Goal: Check status: Check status

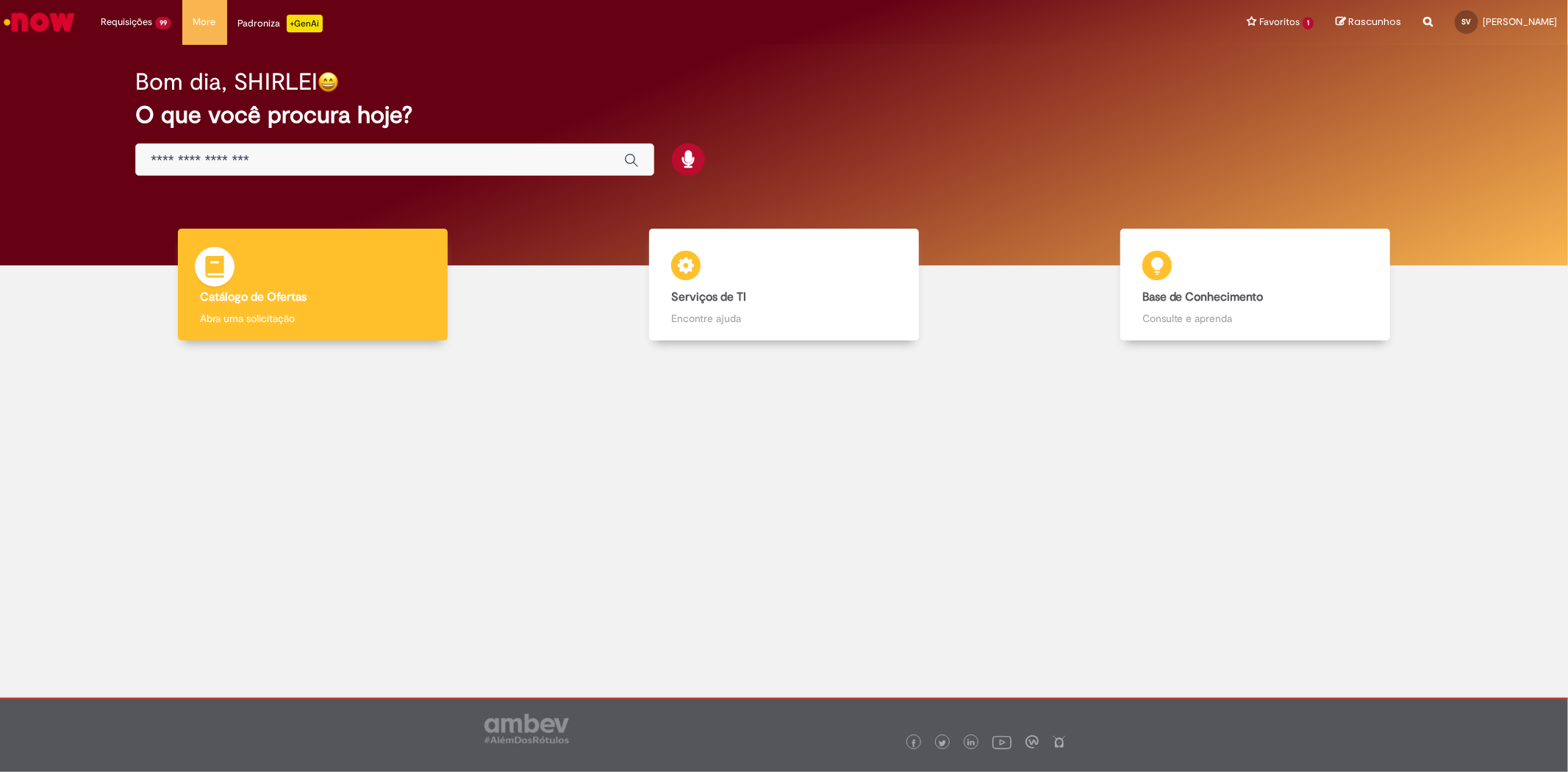
click at [319, 261] on div "Catálogo de Ofertas Catálogo de Ofertas Abra uma solicitação" at bounding box center [313, 284] width 271 height 113
click at [315, 273] on div "Catálogo de Ofertas Catálogo de Ofertas Abra uma solicitação" at bounding box center [313, 284] width 271 height 113
click at [292, 267] on div "Catálogo de Ofertas Catálogo de Ofertas Abra uma solicitação" at bounding box center [313, 284] width 271 height 113
click at [296, 269] on div "Catálogo de Ofertas Catálogo de Ofertas Abra uma solicitação" at bounding box center [313, 284] width 271 height 113
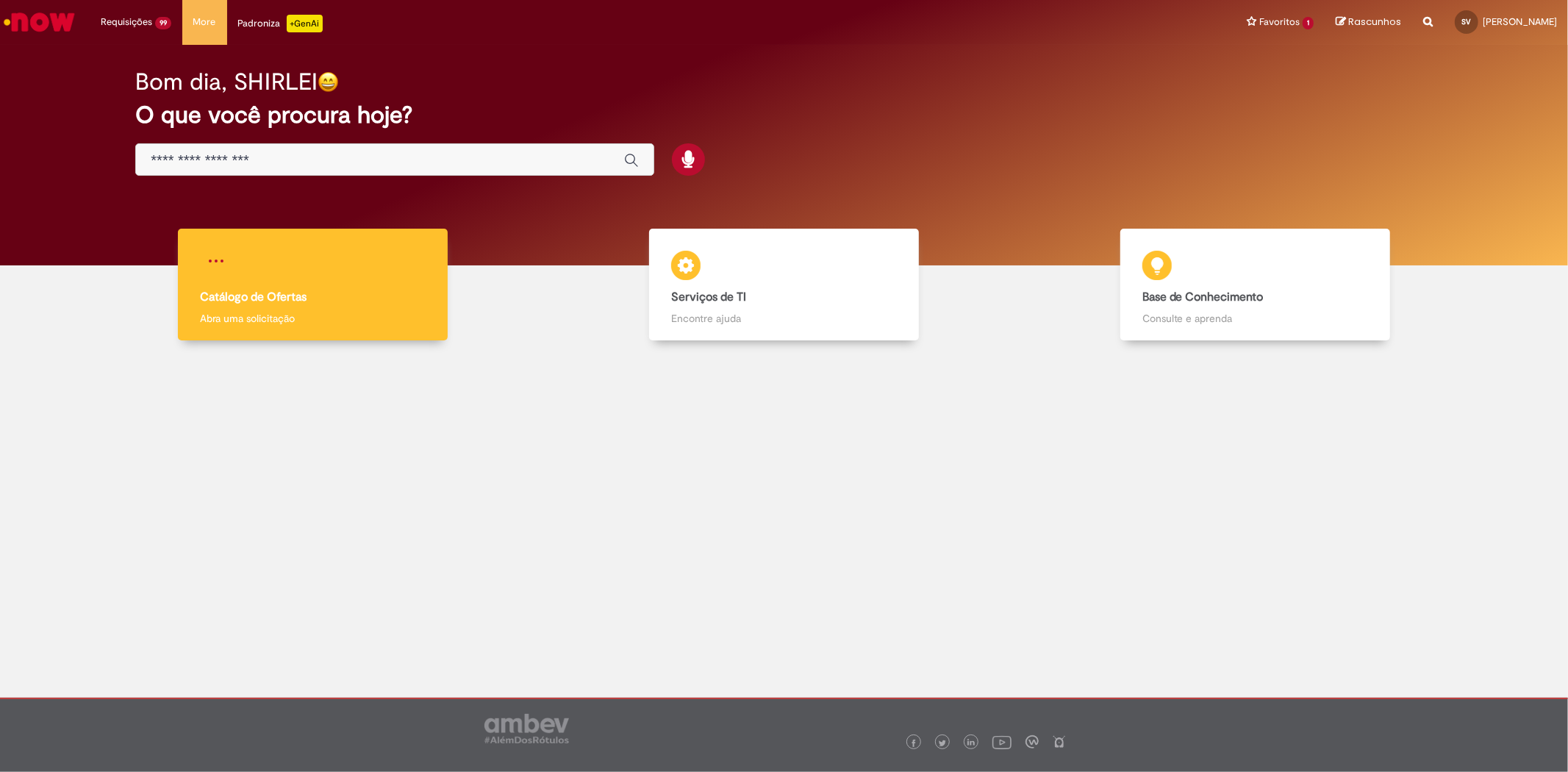
click at [369, 297] on h4 "Catálogo de Ofertas" at bounding box center [313, 297] width 226 height 13
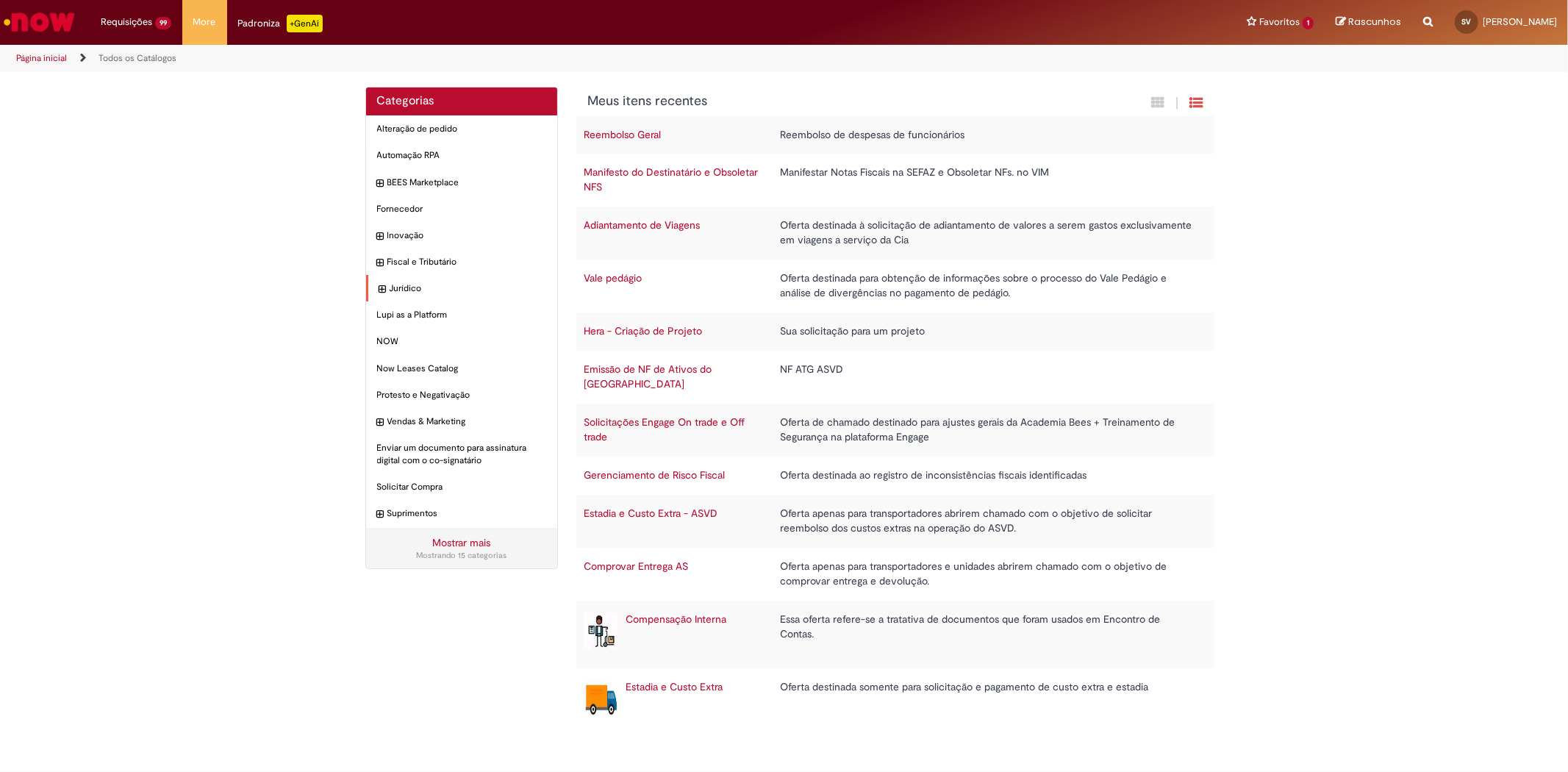
click at [369, 297] on div "Jurídico Itens" at bounding box center [462, 288] width 192 height 27
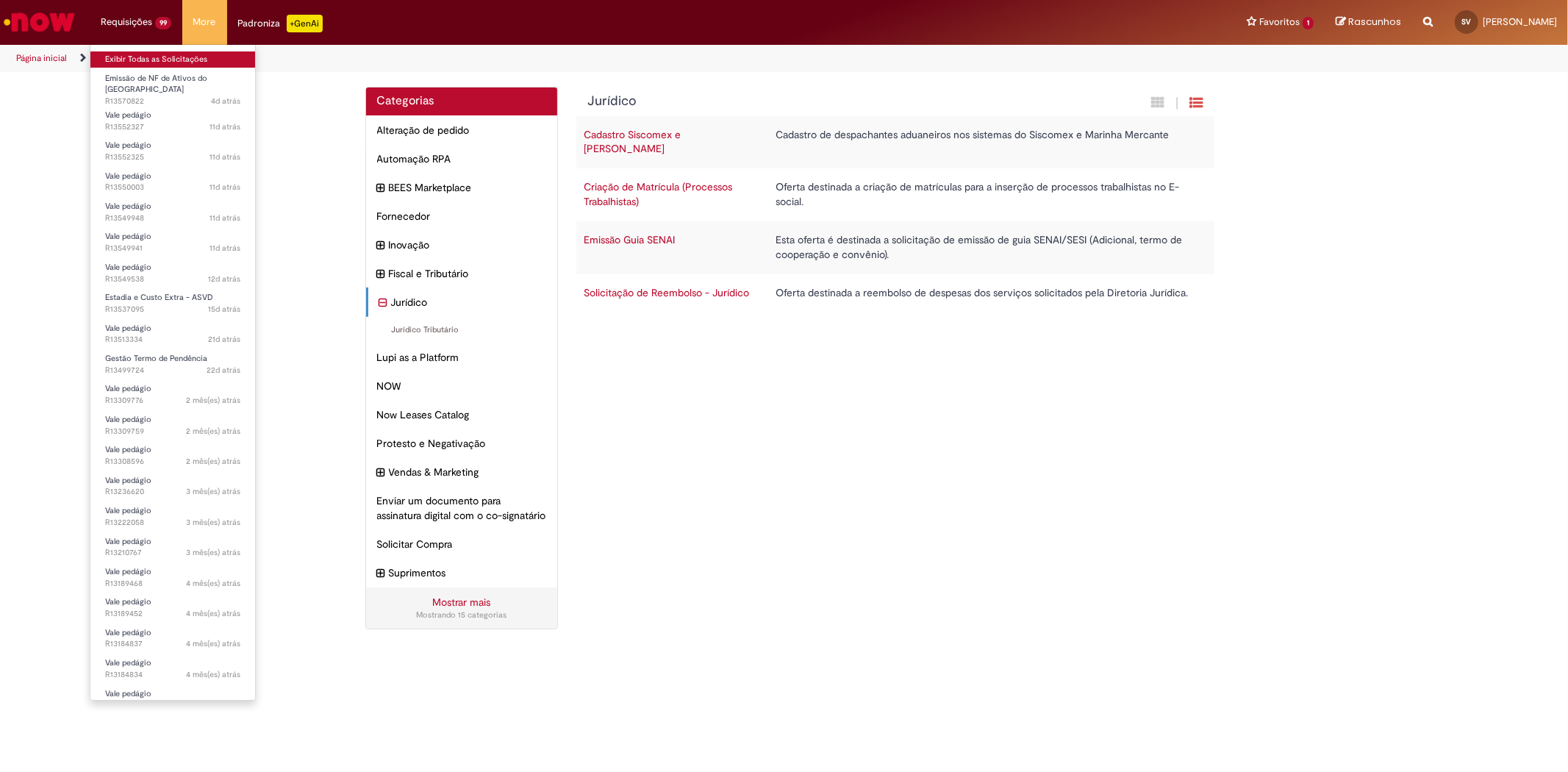
click at [111, 52] on link "Exibir Todas as Solicitações" at bounding box center [172, 59] width 165 height 16
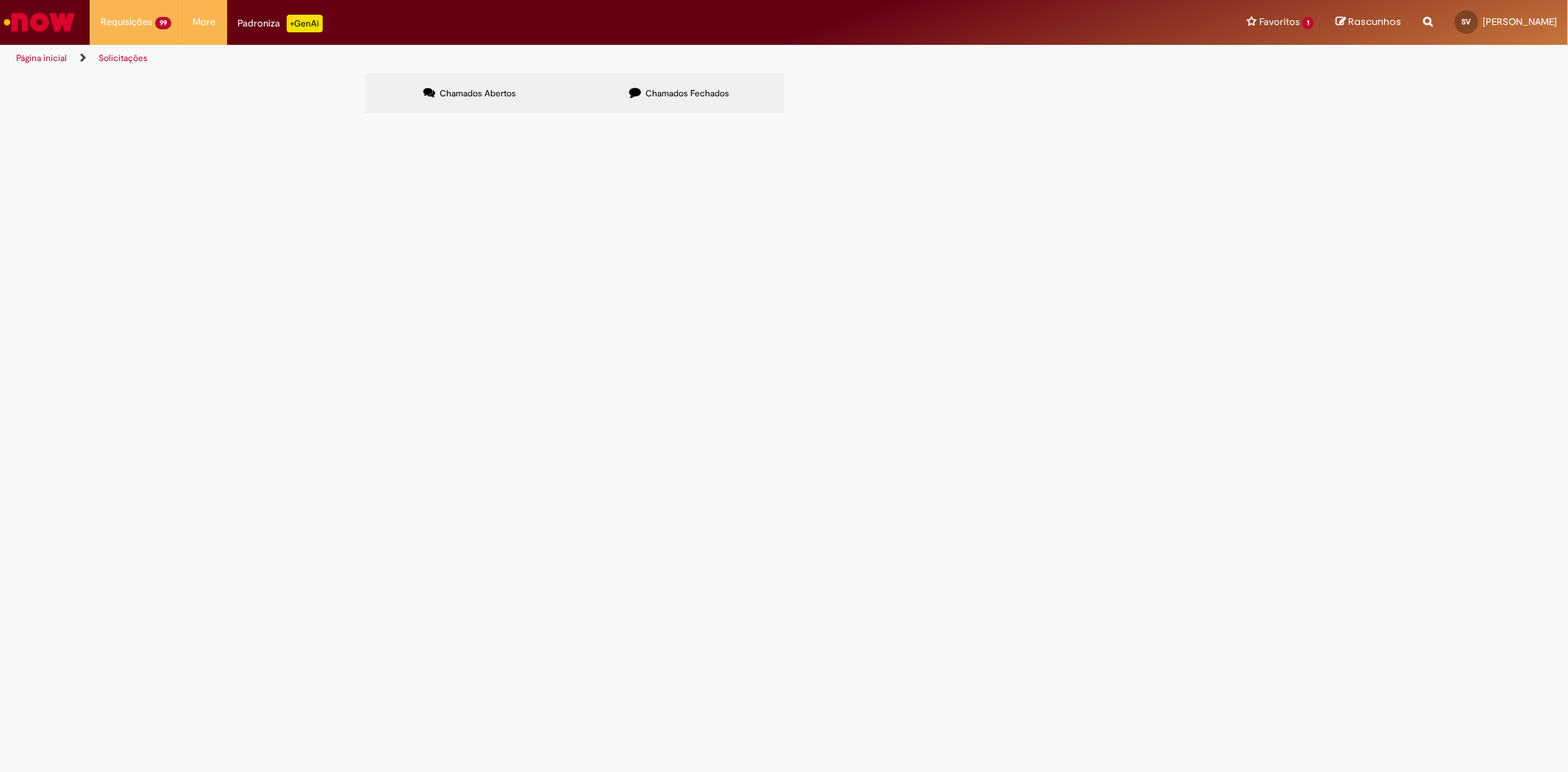
click at [674, 83] on label "Chamados Fechados" at bounding box center [679, 94] width 209 height 40
click at [0, 0] on input "Pesquisar" at bounding box center [0, 0] width 0 height 0
paste input "**********"
type input "**********"
click at [0, 0] on button "Pesquisar" at bounding box center [0, 0] width 0 height 0
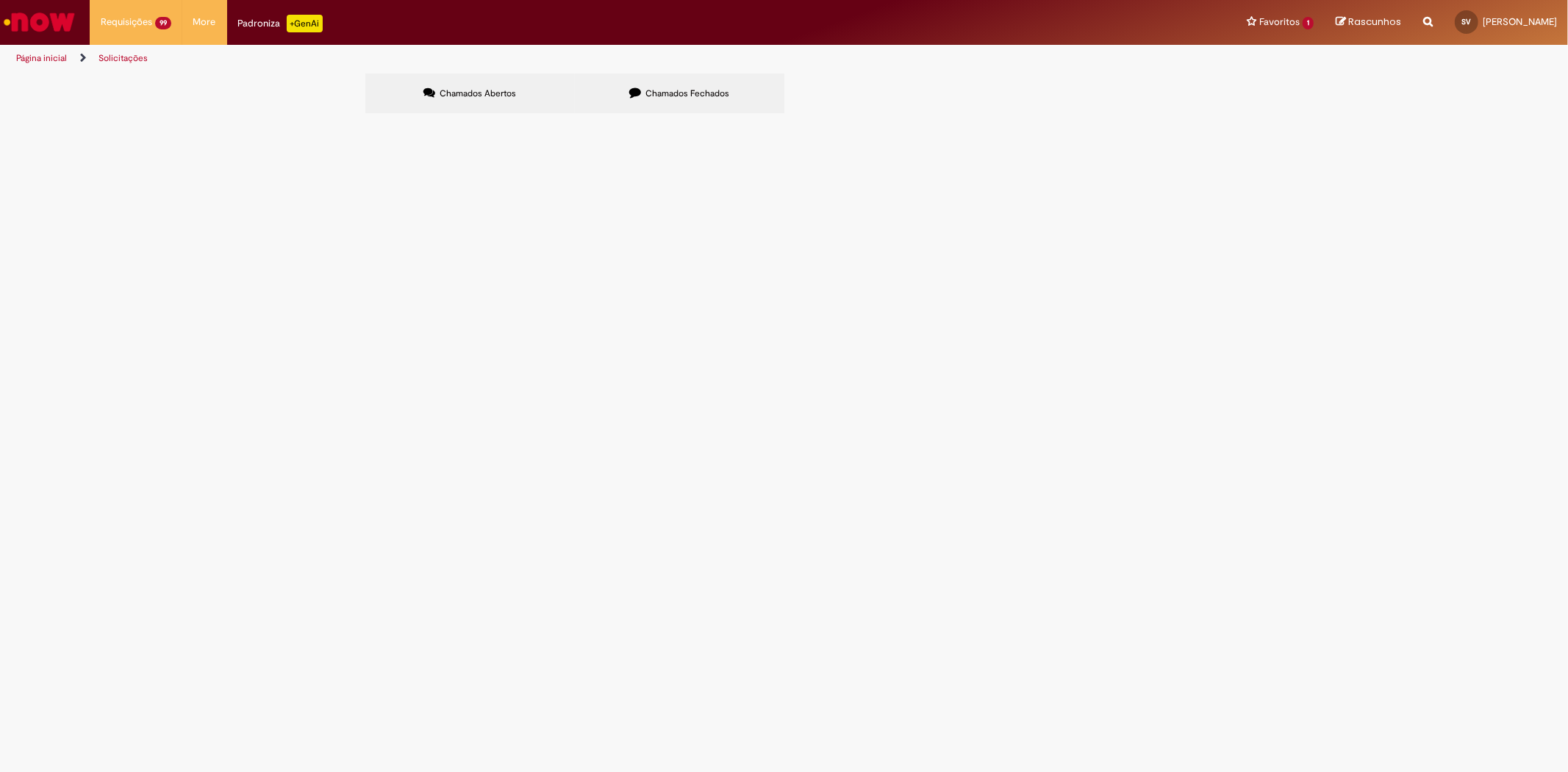
click at [0, 0] on span "R13536222" at bounding box center [0, 0] width 0 height 0
click at [0, 0] on span "Emissão de NF de Ativos do [GEOGRAPHIC_DATA]" at bounding box center [0, 0] width 0 height 0
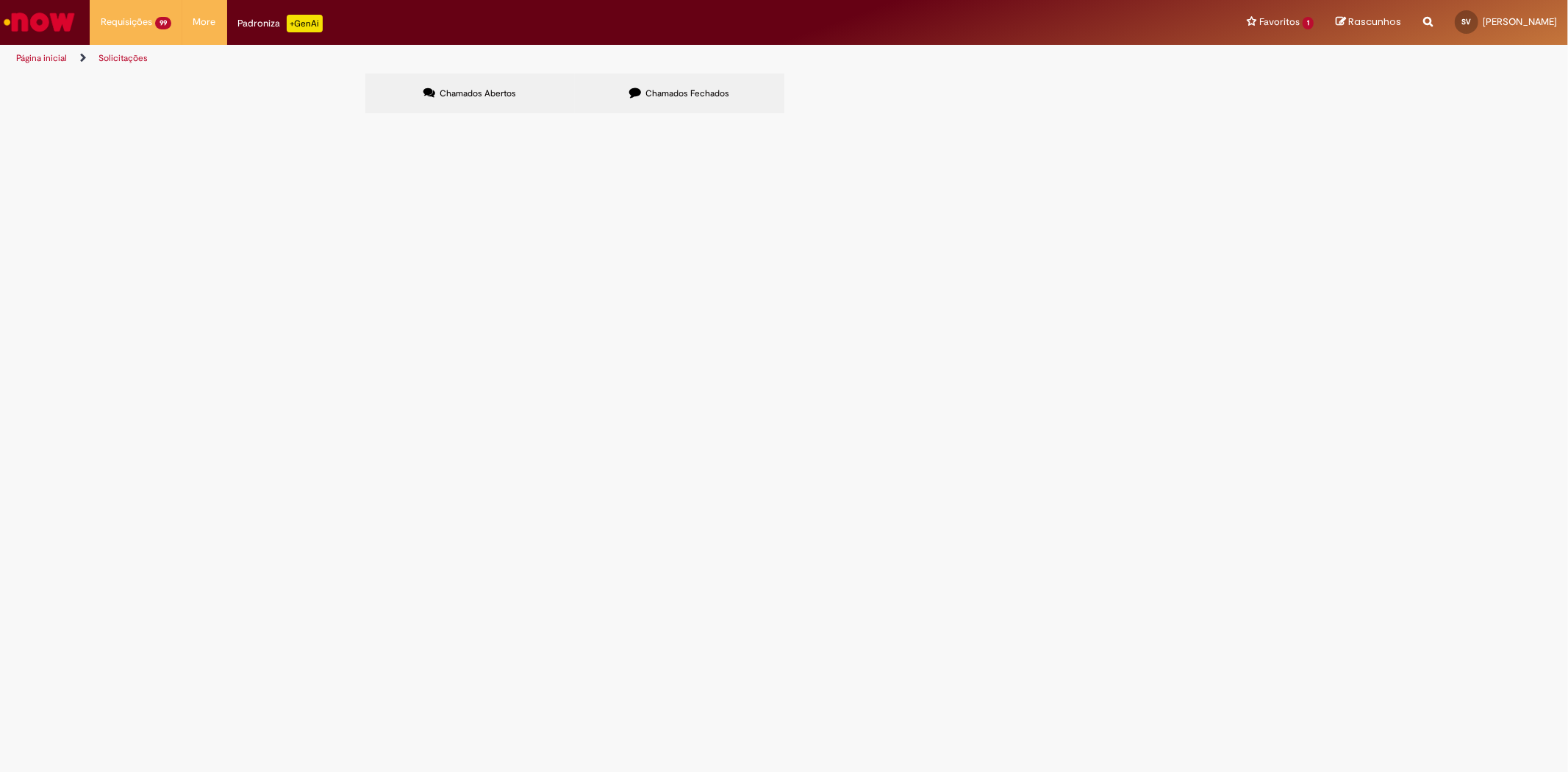
click at [0, 0] on span "Emissão de NF de Ativos do [GEOGRAPHIC_DATA]" at bounding box center [0, 0] width 0 height 0
click at [0, 0] on span "R13536222" at bounding box center [0, 0] width 0 height 0
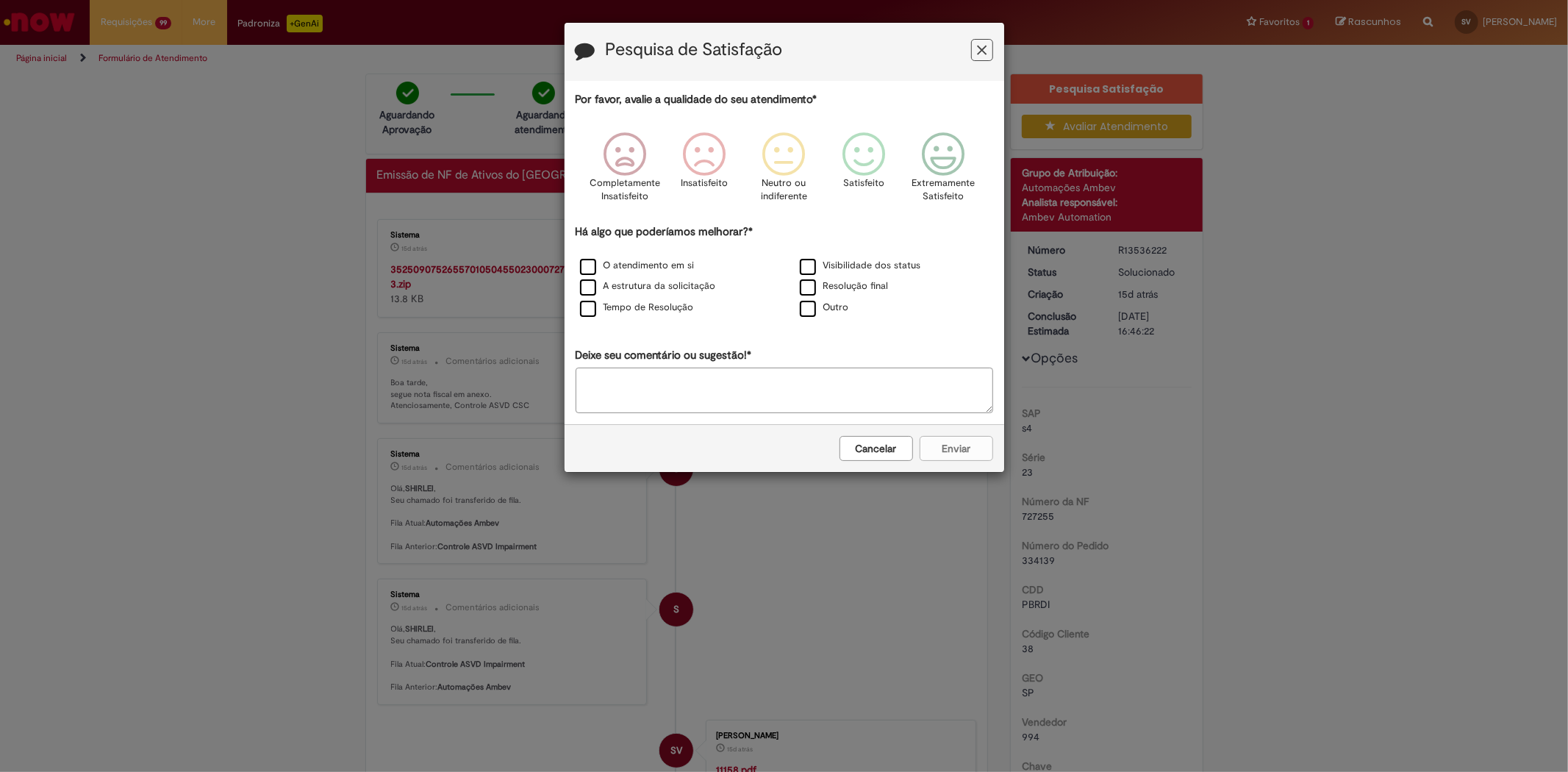
click at [986, 53] on button "Feedback" at bounding box center [982, 50] width 22 height 22
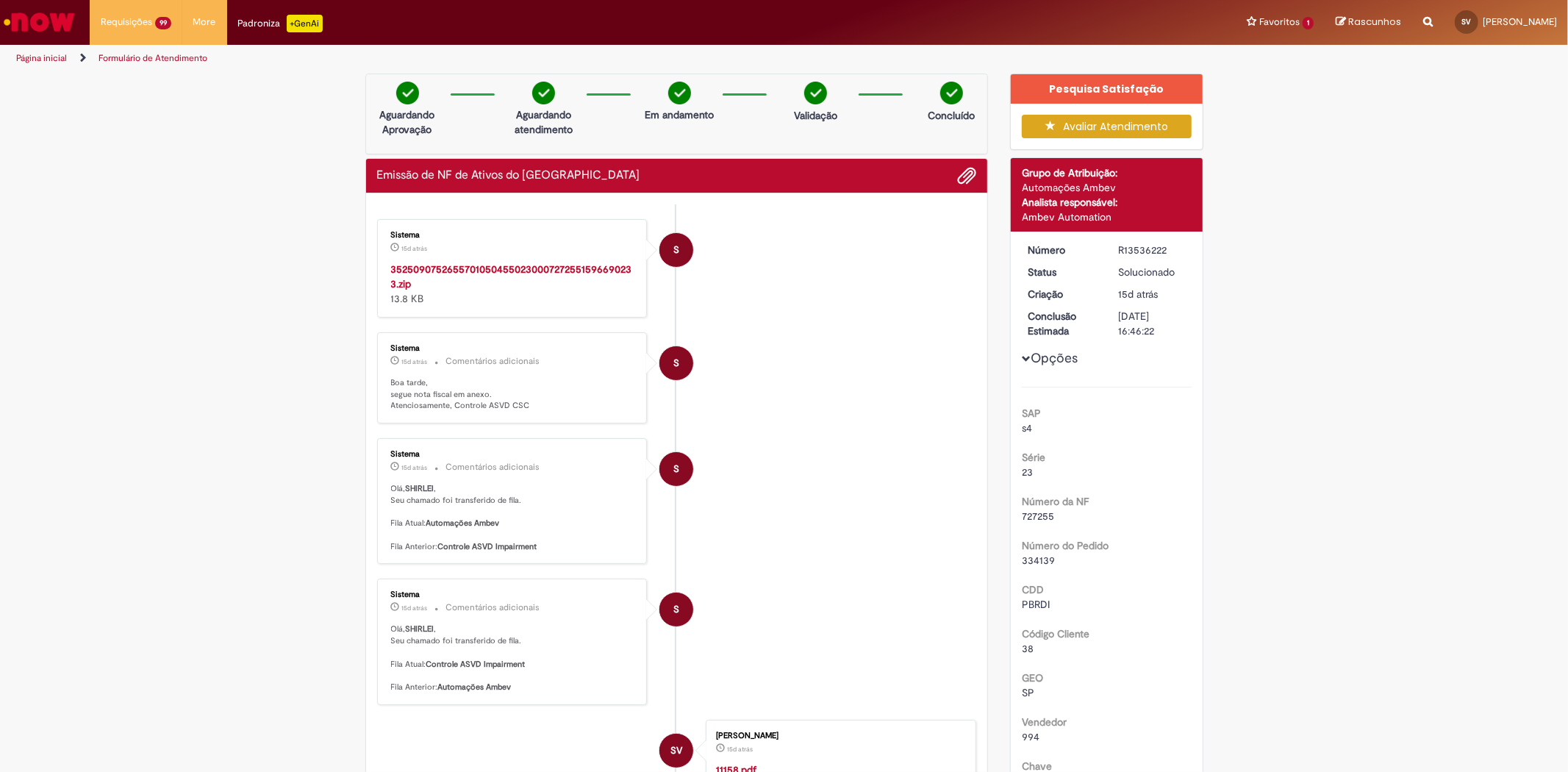
click at [1128, 248] on div "R13536222" at bounding box center [1152, 250] width 68 height 15
copy div "R13536222"
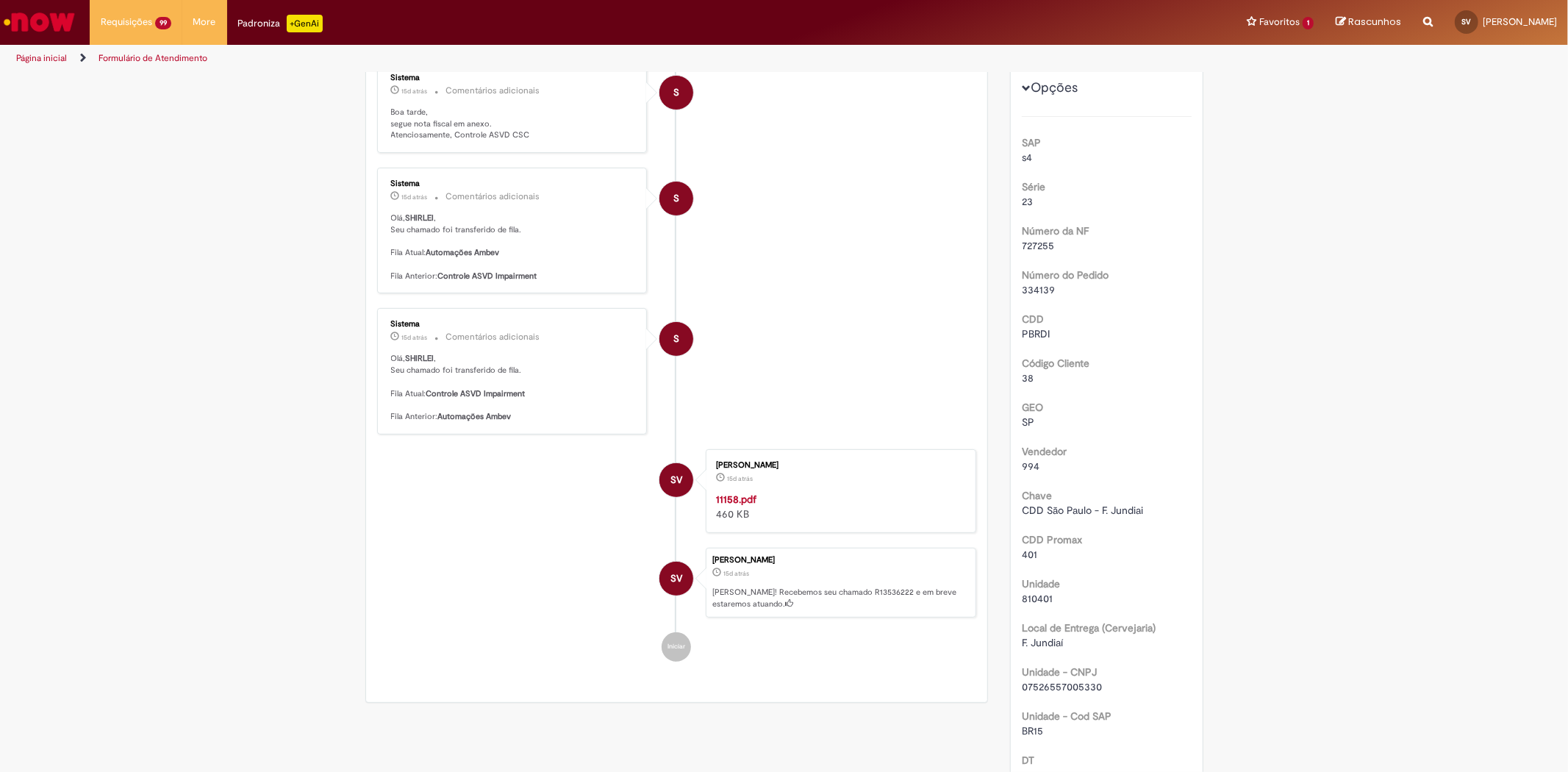
scroll to position [272, 0]
